Goal: Task Accomplishment & Management: Manage account settings

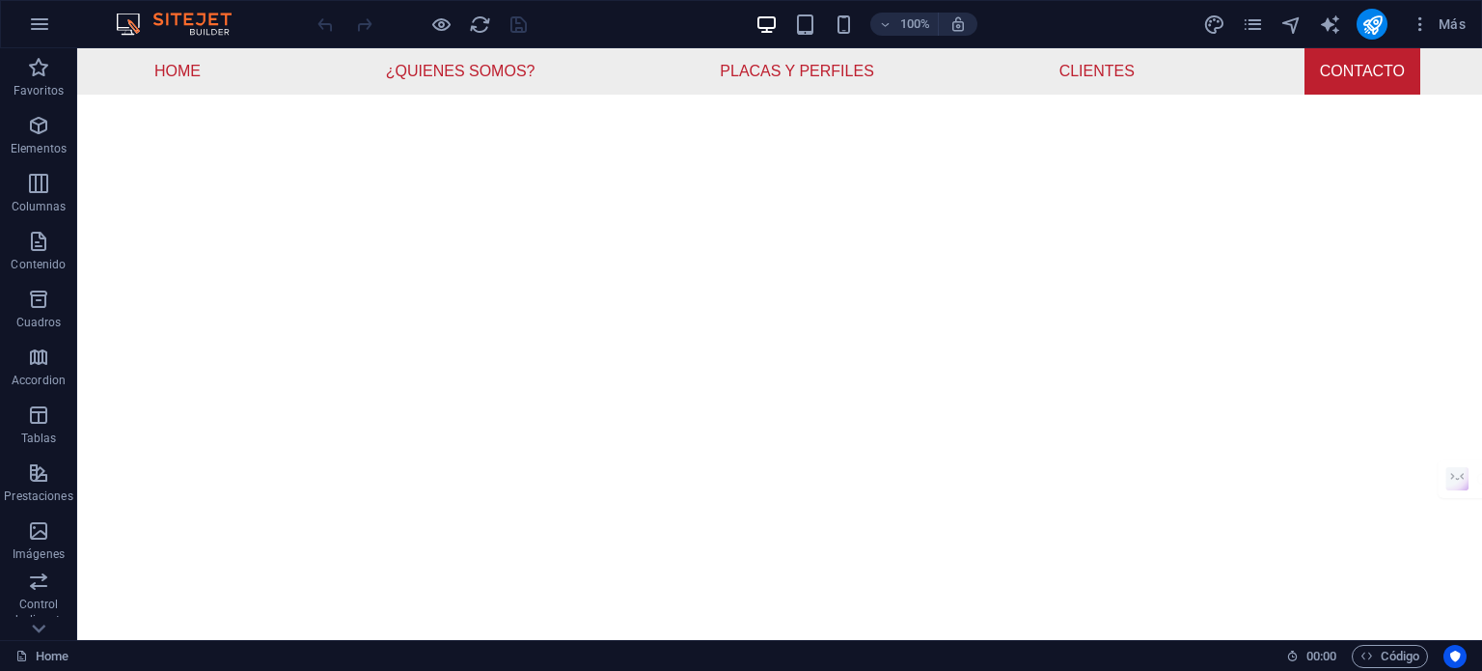
scroll to position [5797, 0]
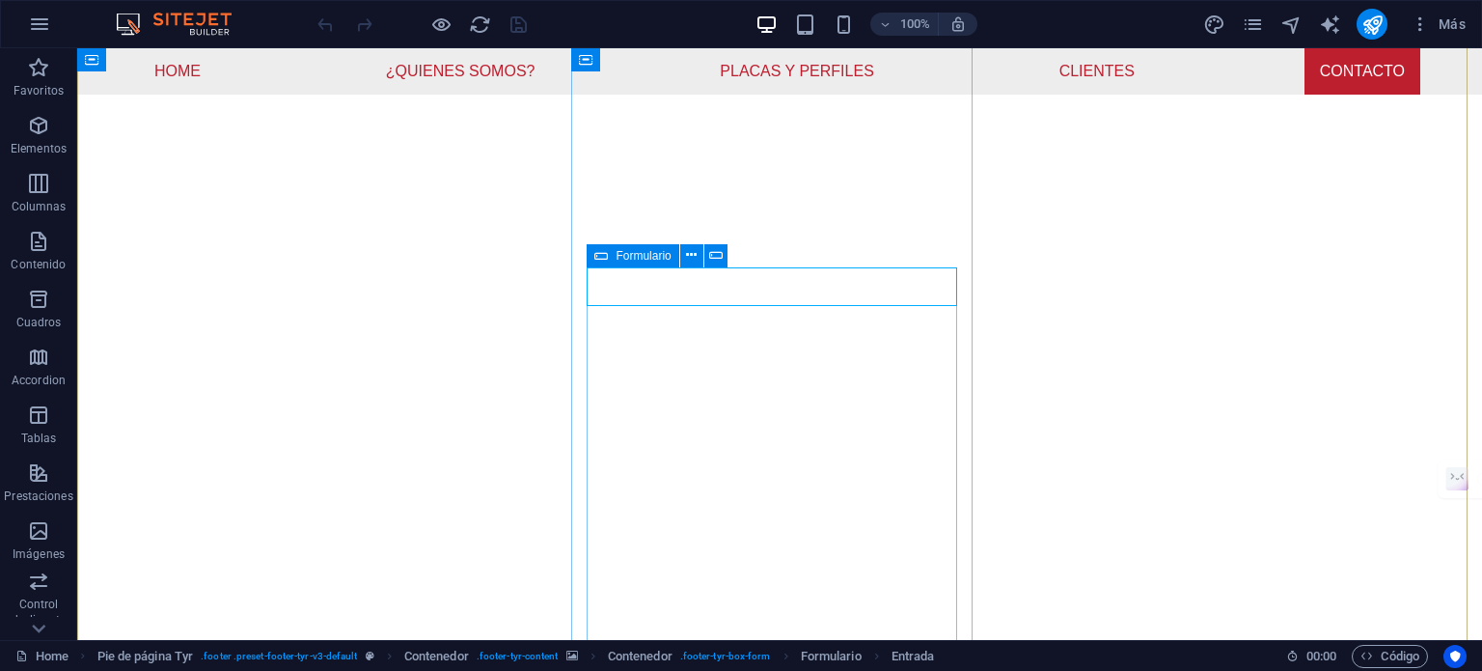
click at [598, 259] on icon at bounding box center [601, 255] width 14 height 23
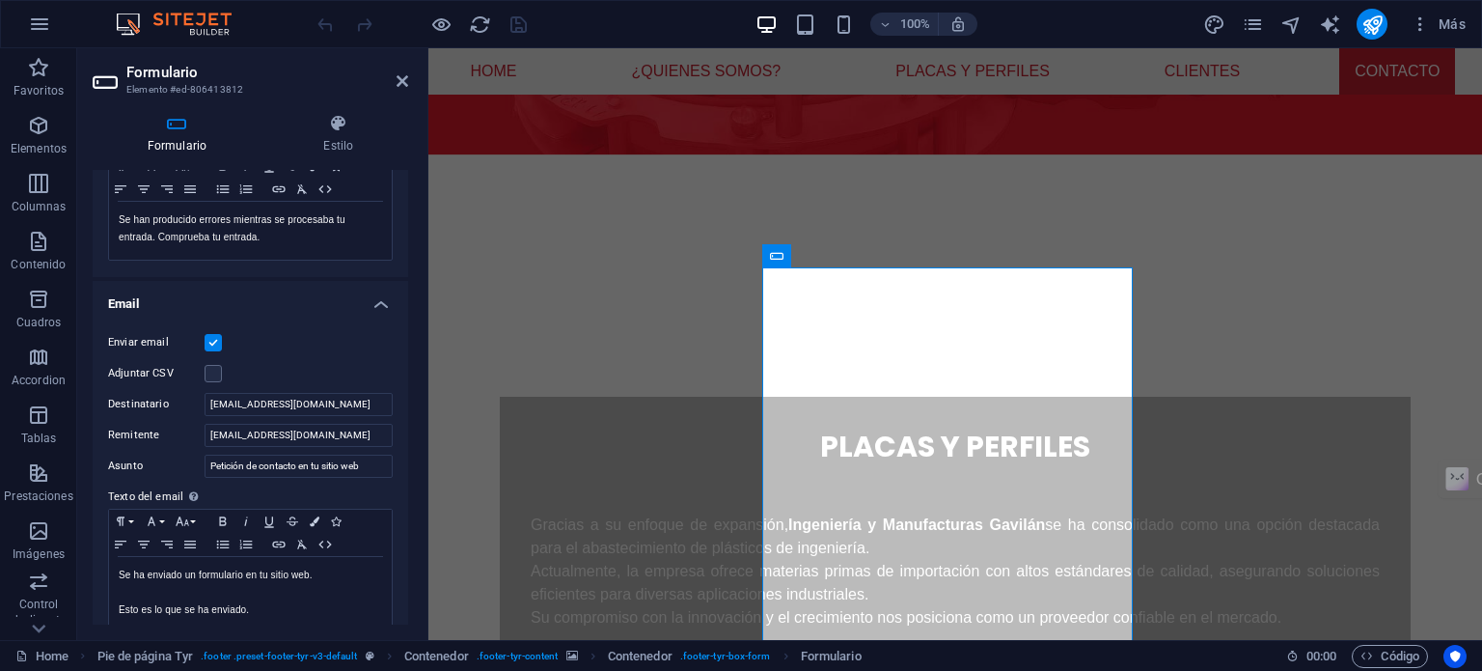
scroll to position [386, 0]
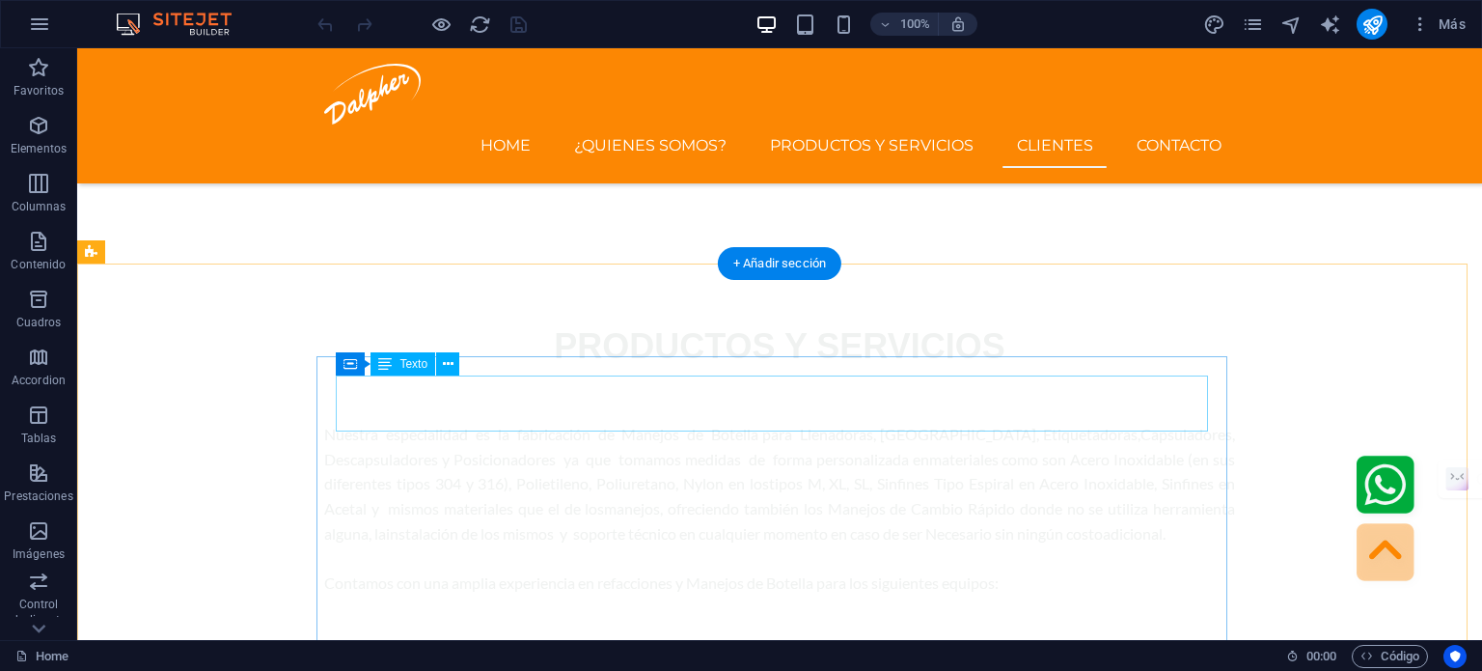
scroll to position [5871, 0]
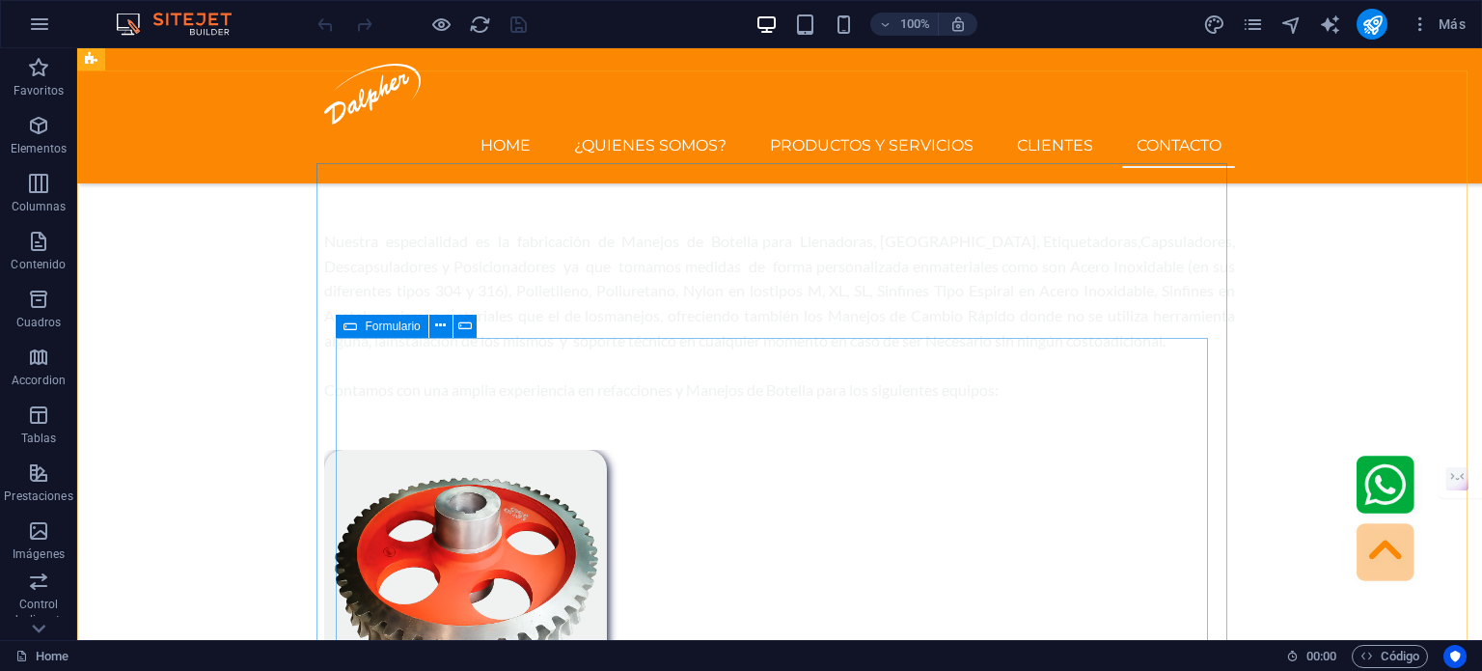
click at [351, 332] on icon at bounding box center [351, 326] width 14 height 23
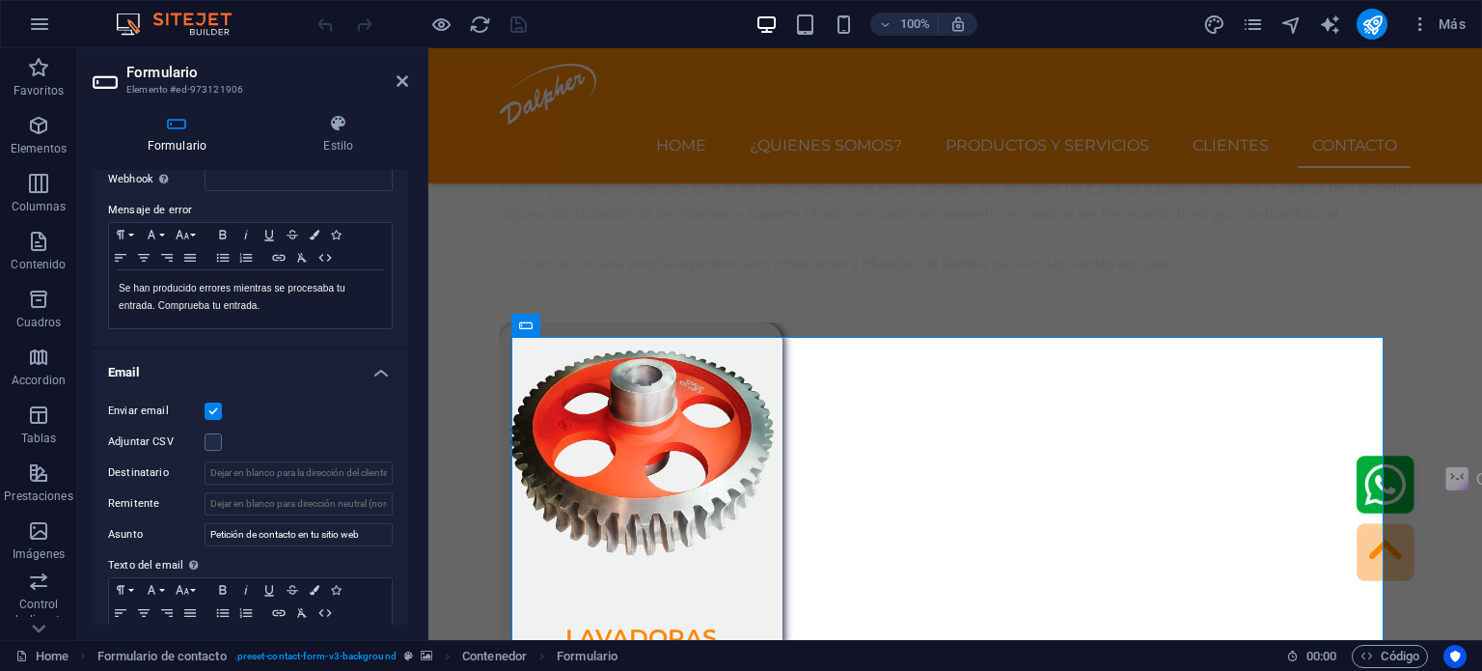
scroll to position [386, 0]
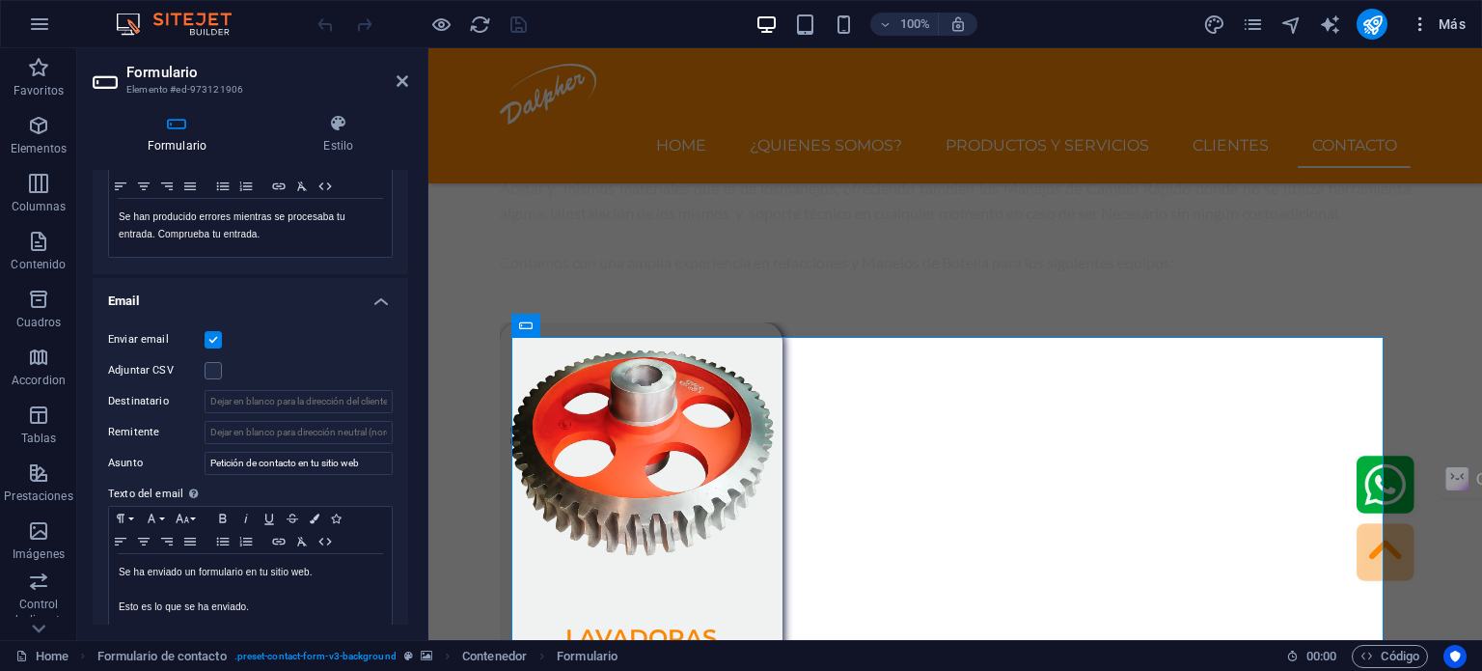
click at [1464, 24] on span "Más" at bounding box center [1438, 23] width 55 height 19
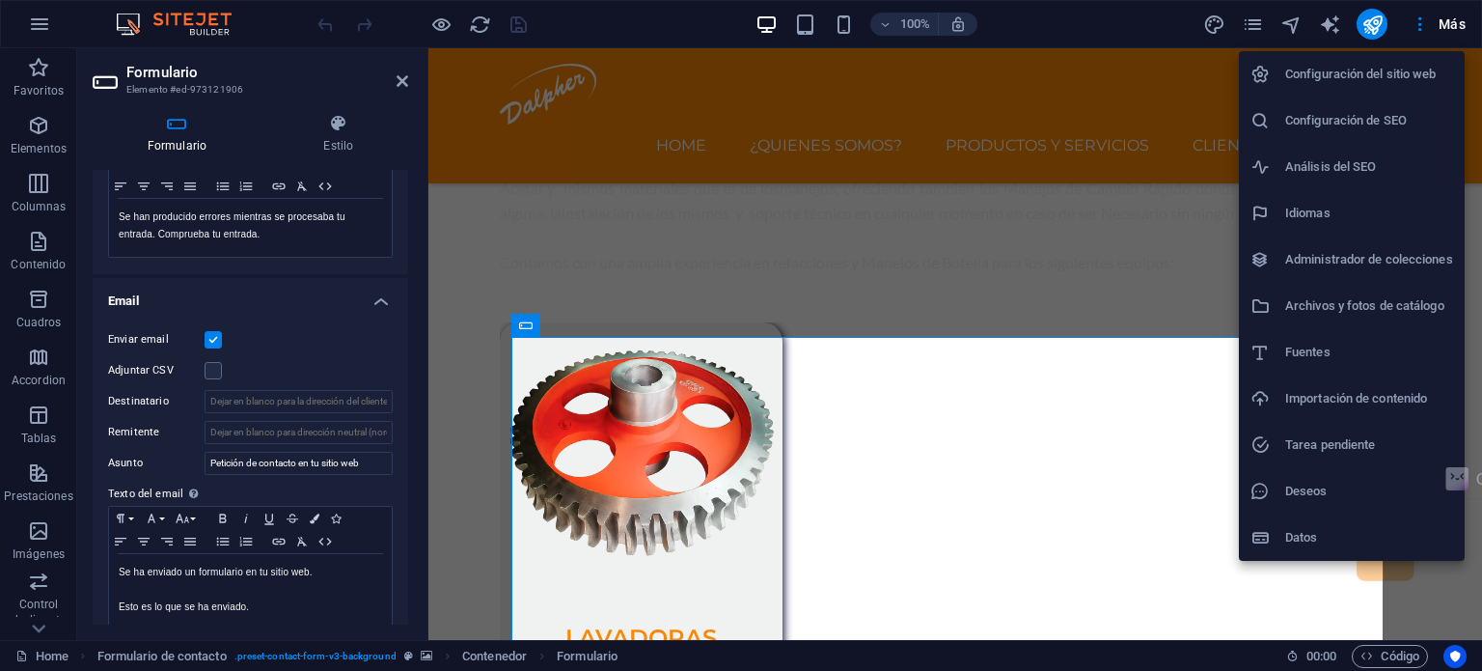
click at [1329, 532] on h6 "Datos" at bounding box center [1369, 537] width 168 height 23
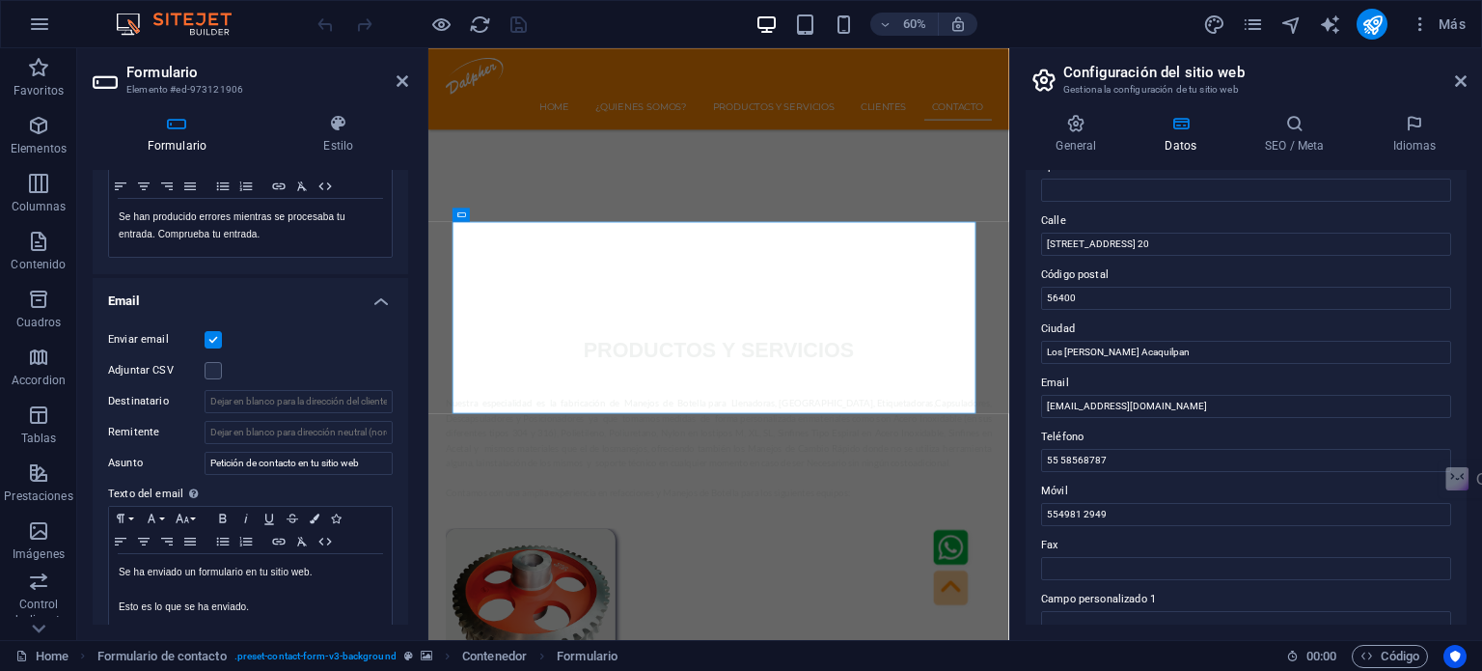
scroll to position [193, 0]
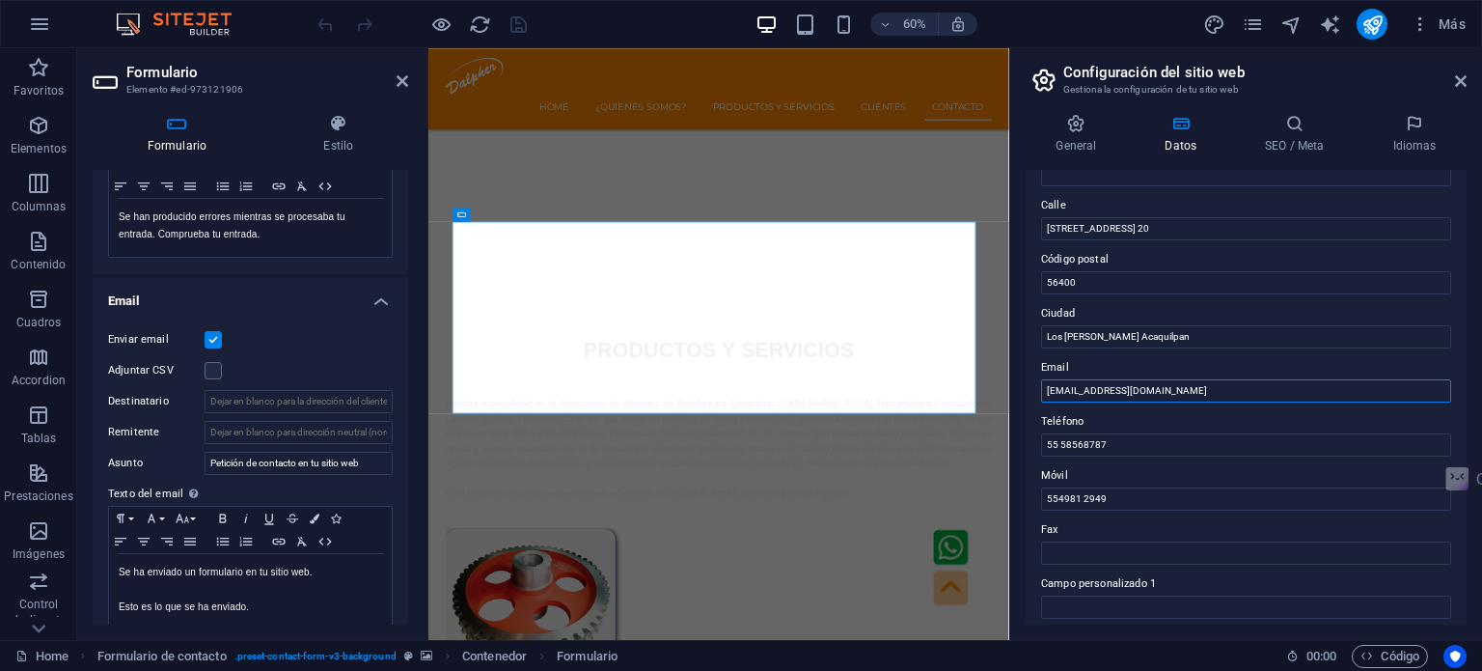
click at [1111, 386] on input "ventas@dalpher.com" at bounding box center [1246, 390] width 410 height 23
drag, startPoint x: 1111, startPoint y: 386, endPoint x: 1172, endPoint y: 387, distance: 61.8
click at [1172, 387] on input "ventas@dalpher.com" at bounding box center [1246, 390] width 410 height 23
click at [1119, 394] on input "ventas@dalpher.com" at bounding box center [1246, 390] width 410 height 23
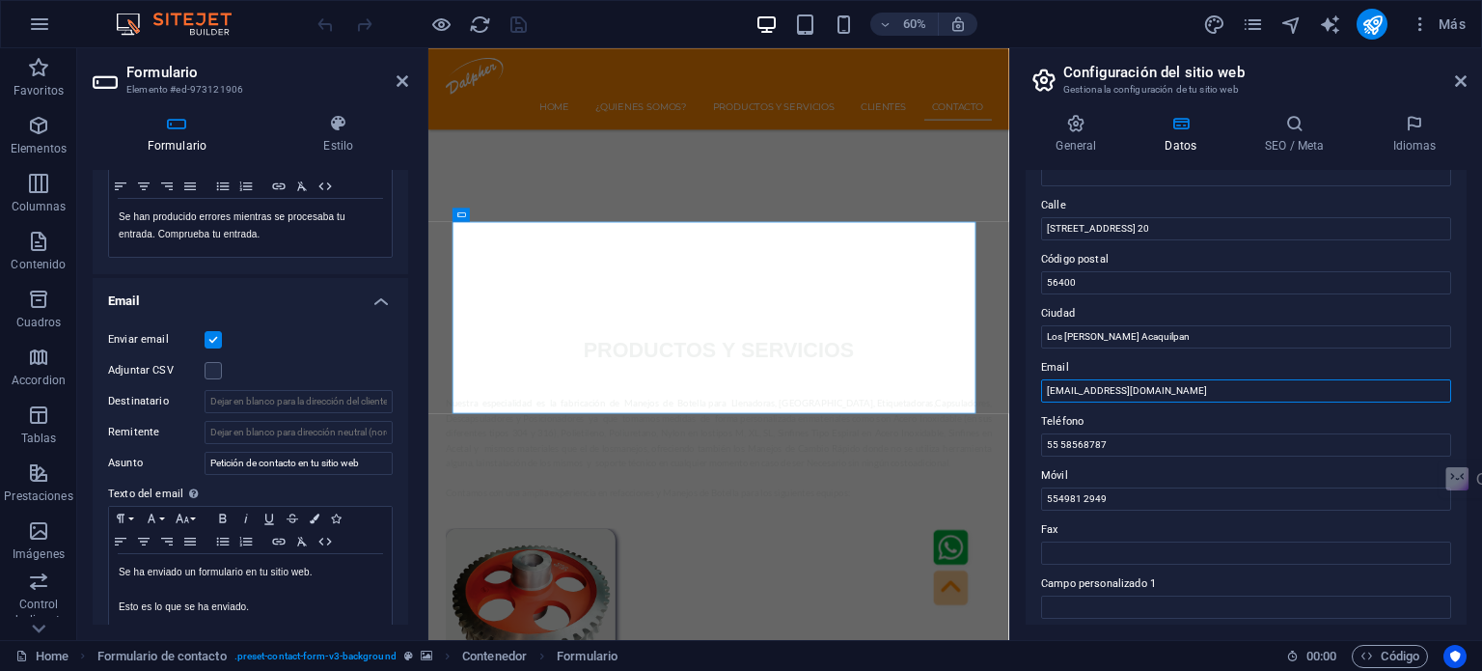
click at [1119, 394] on input "ventas@dalpher.com" at bounding box center [1246, 390] width 410 height 23
click at [313, 404] on input "Destinatario" at bounding box center [299, 401] width 188 height 23
paste input "ventas@dalpher.com"
type input "ventas@dalpher.com"
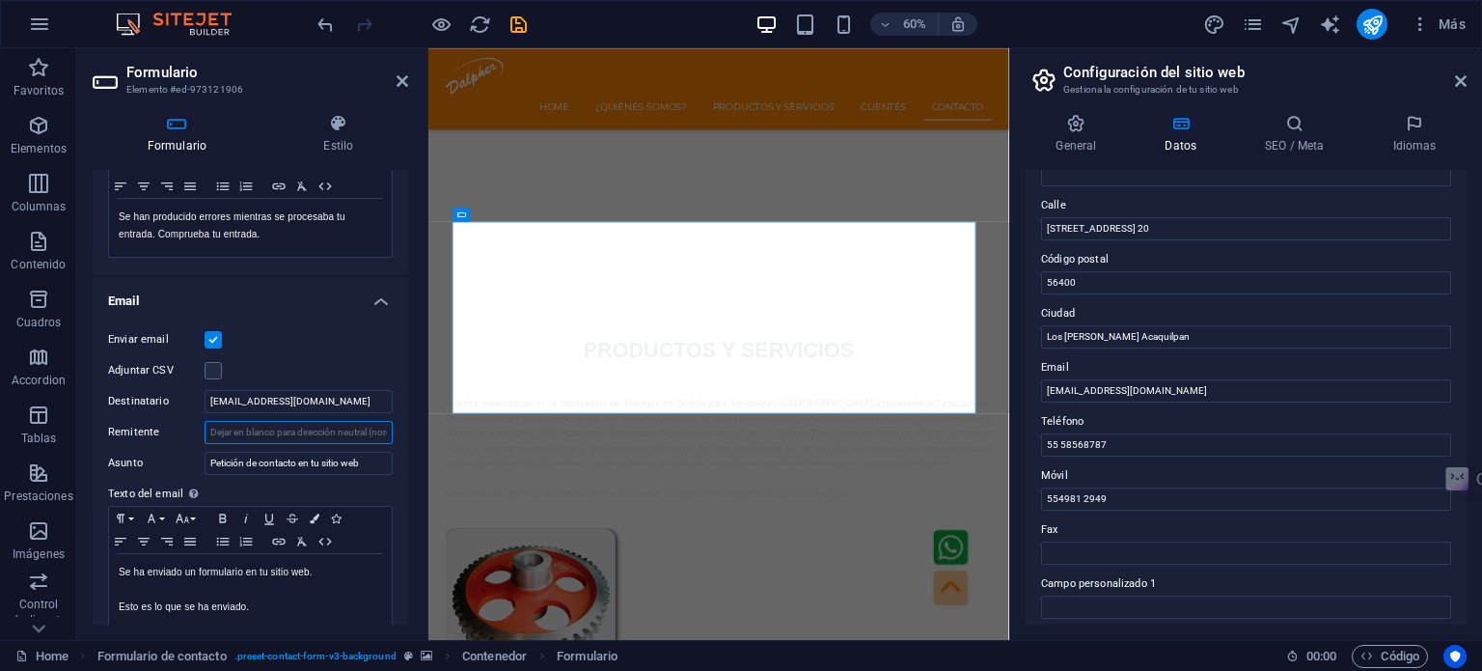
click at [264, 427] on input "Remitente" at bounding box center [299, 432] width 188 height 23
paste input "ventas@dalpher.com"
type input "ventas@dalpher.com"
click at [270, 373] on div "Adjuntar CSV" at bounding box center [250, 370] width 285 height 23
click at [516, 17] on icon "save" at bounding box center [519, 25] width 22 height 22
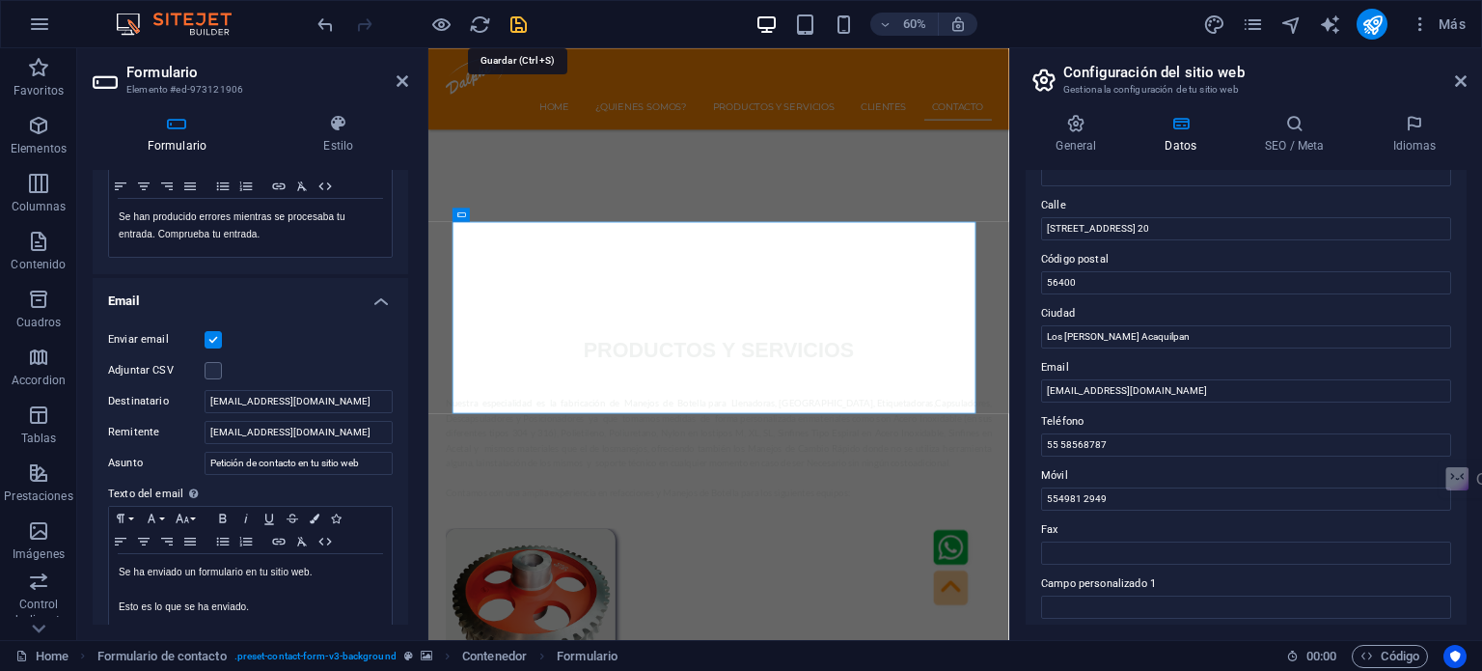
checkbox input "false"
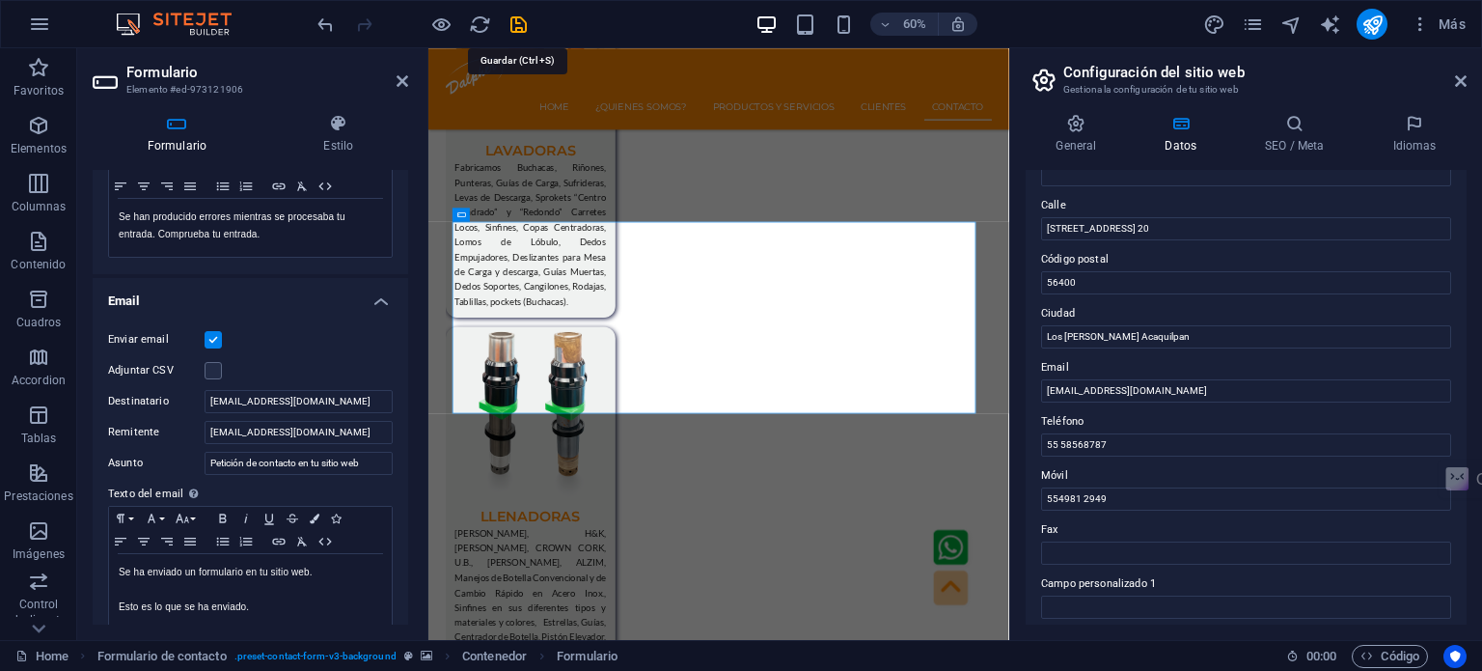
scroll to position [5871, 0]
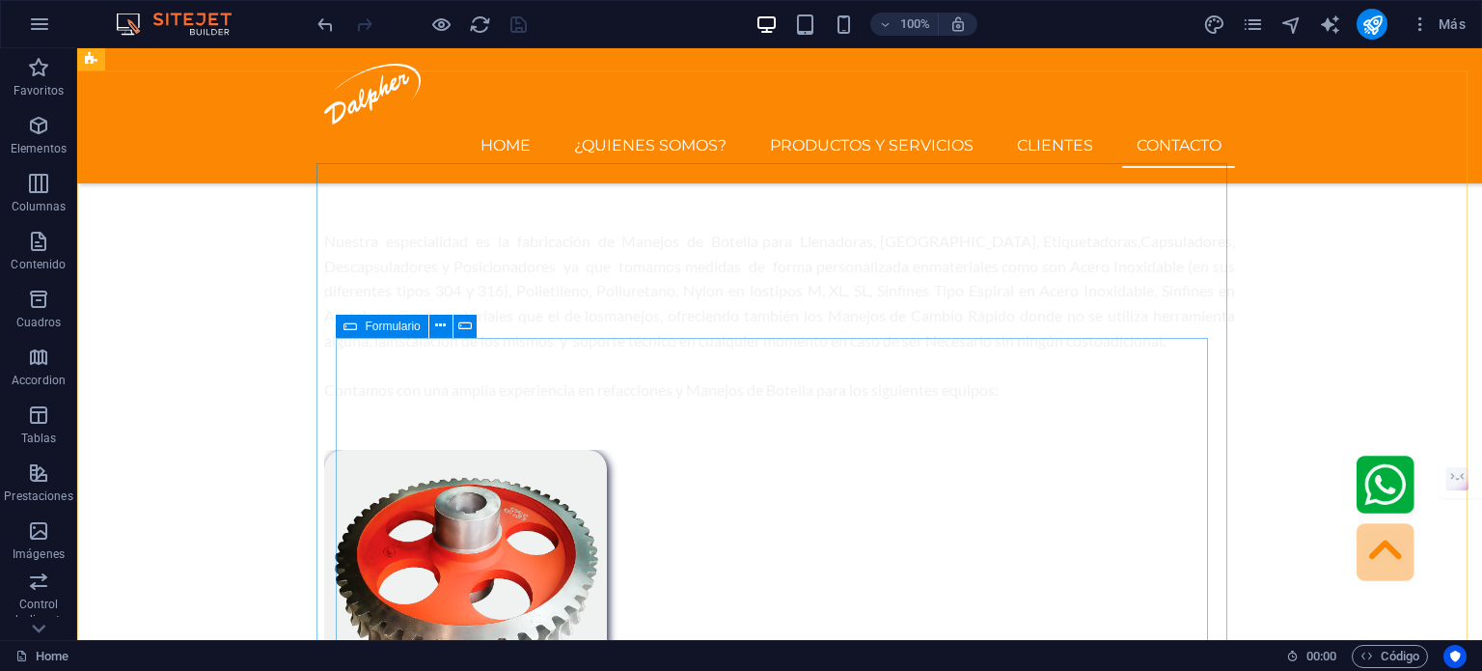
click at [350, 326] on icon at bounding box center [351, 326] width 14 height 23
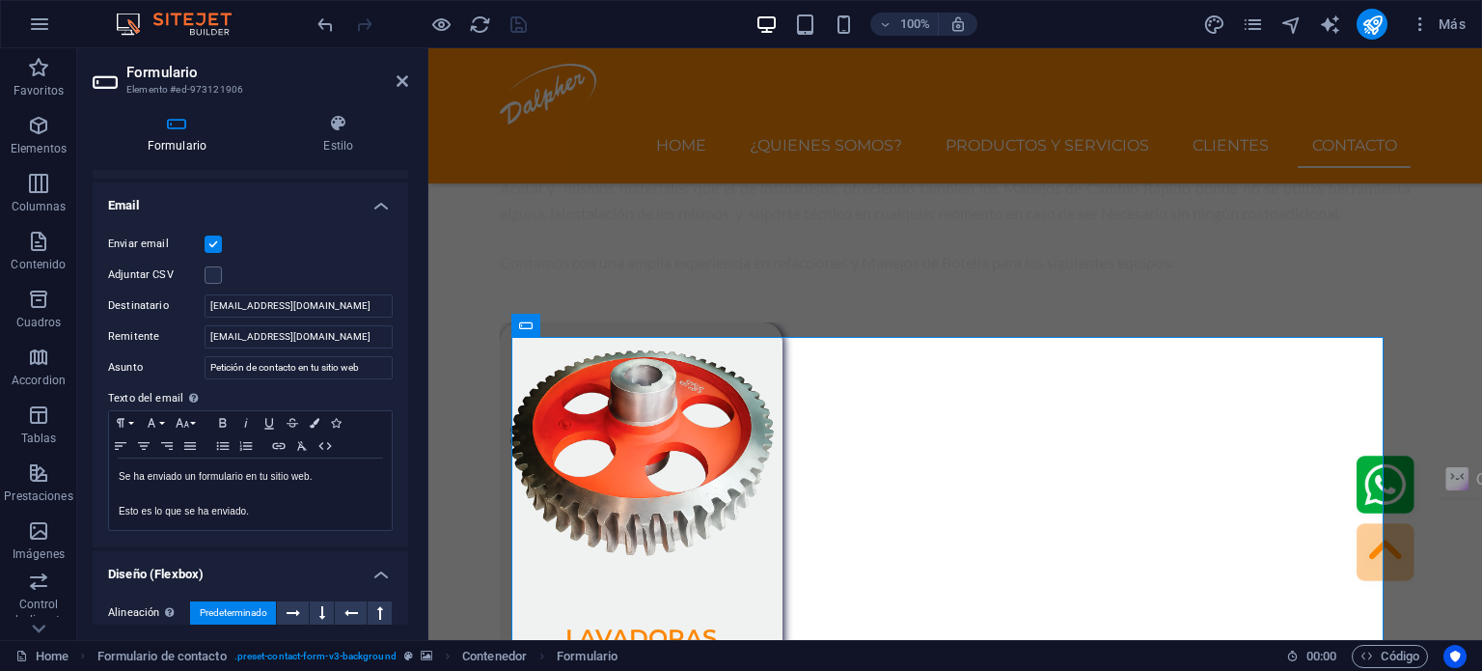
scroll to position [482, 0]
click at [1383, 19] on icon "publish" at bounding box center [1373, 25] width 22 height 22
